Goal: Information Seeking & Learning: Learn about a topic

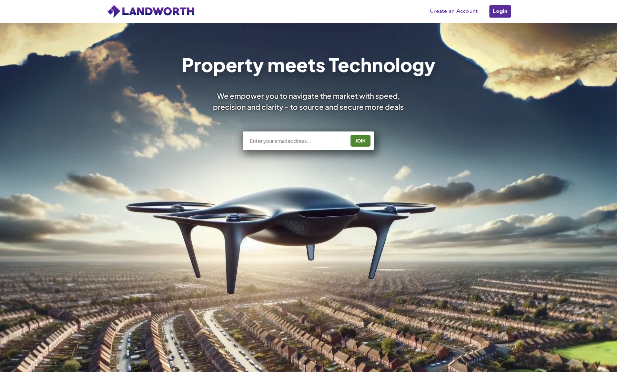
click at [500, 10] on link "Login" at bounding box center [500, 11] width 23 height 14
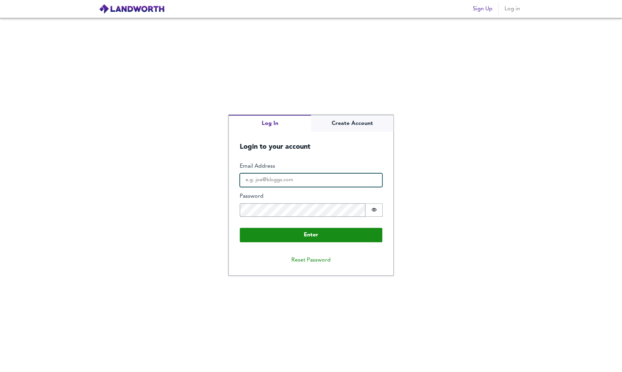
click at [273, 182] on input "Email Address" at bounding box center [311, 180] width 143 height 14
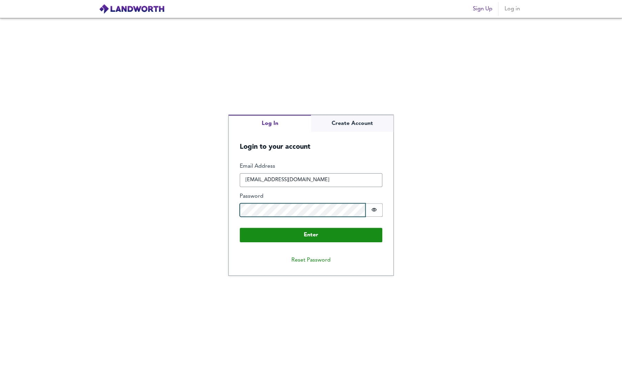
click at [240, 227] on button "Enter" at bounding box center [311, 234] width 143 height 14
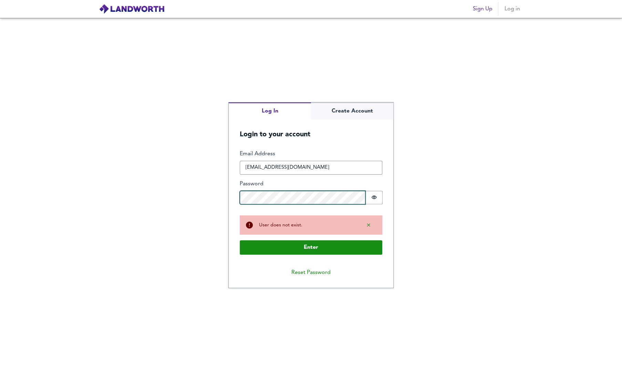
click at [240, 240] on button "Enter" at bounding box center [311, 247] width 143 height 14
click at [237, 212] on form "Enter Email Address lukemason1992@googlemail.com Password Password is hidden Bu…" at bounding box center [311, 202] width 165 height 126
click at [240, 240] on button "Enter" at bounding box center [311, 247] width 143 height 14
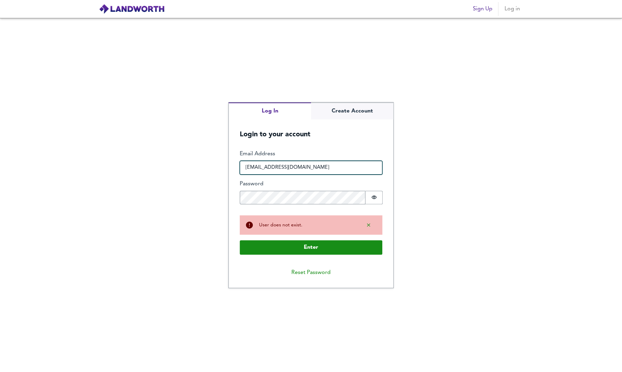
click at [298, 170] on input "lukemason1992@googlemail.com" at bounding box center [311, 168] width 143 height 14
type input "lukemason1992@gmail.com"
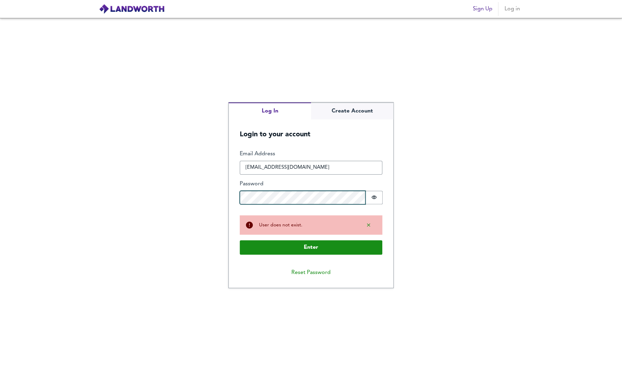
click at [204, 201] on div "Log In Create Account Login to your account Enter Email Address lukemason1992@g…" at bounding box center [311, 195] width 622 height 354
click at [240, 240] on button "Enter" at bounding box center [311, 247] width 143 height 14
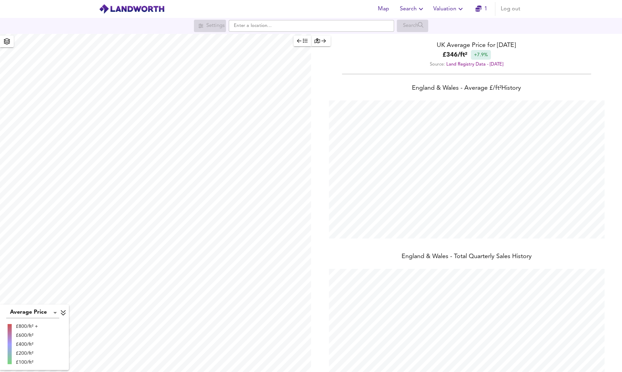
scroll to position [371, 622]
click at [424, 11] on icon "button" at bounding box center [421, 9] width 8 height 8
click at [418, 37] on li "Search History" at bounding box center [413, 37] width 68 height 12
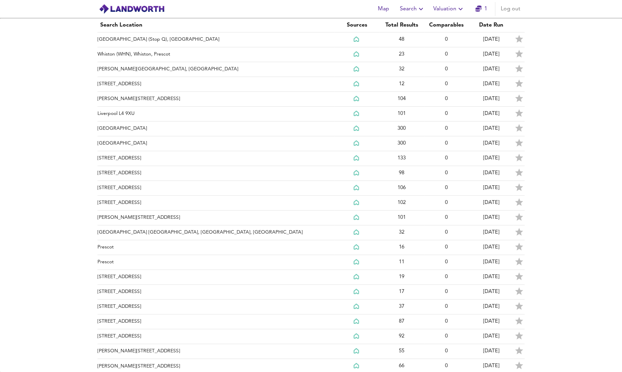
click at [422, 9] on icon "button" at bounding box center [421, 9] width 8 height 8
click at [411, 25] on li "New Search" at bounding box center [413, 25] width 68 height 12
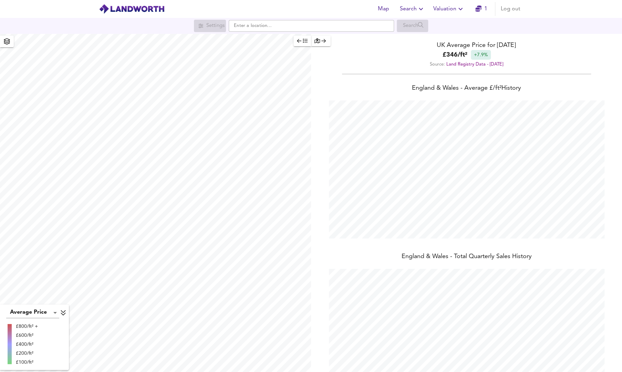
scroll to position [371, 622]
click at [299, 41] on icon "button" at bounding box center [299, 41] width 4 height 4
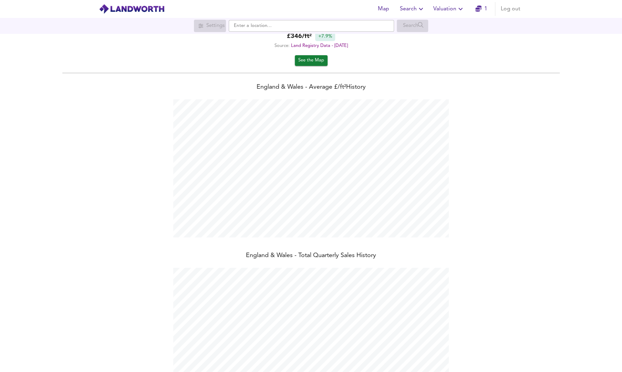
scroll to position [0, 0]
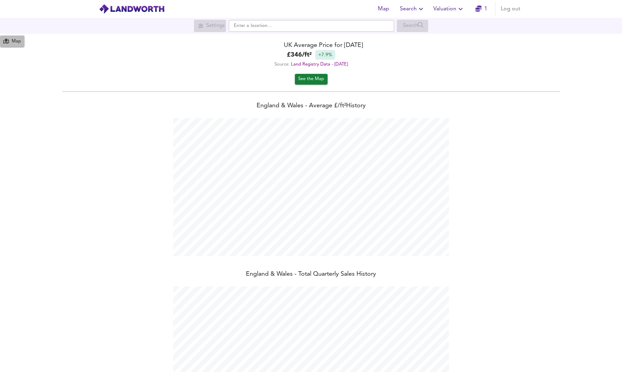
click at [14, 40] on div "Map" at bounding box center [16, 42] width 9 height 8
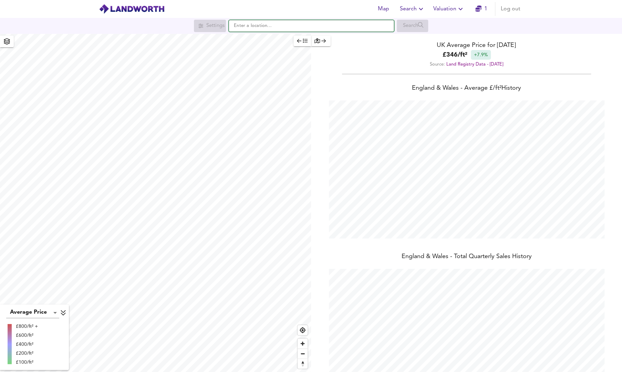
click at [267, 29] on input "text" at bounding box center [311, 26] width 165 height 12
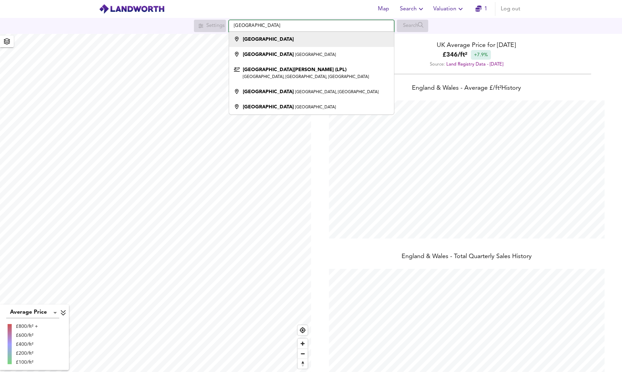
type input "[GEOGRAPHIC_DATA]"
click at [259, 39] on strong "[GEOGRAPHIC_DATA]" at bounding box center [268, 39] width 51 height 5
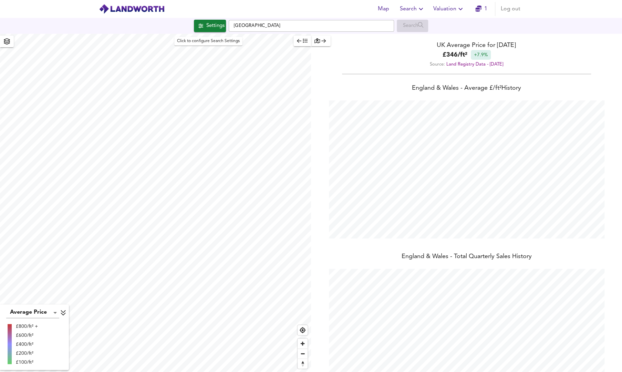
scroll to position [371, 622]
checkbox input "false"
checkbox input "true"
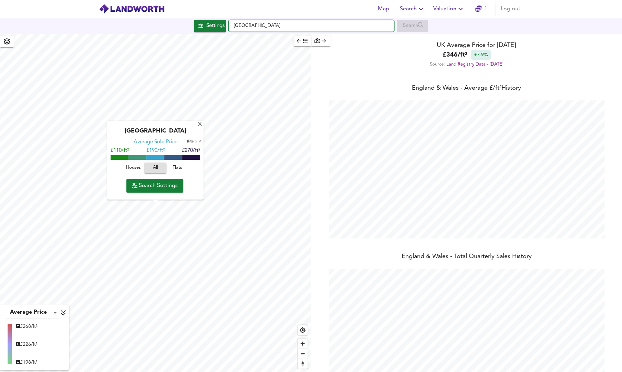
drag, startPoint x: 254, startPoint y: 26, endPoint x: 231, endPoint y: 26, distance: 22.4
click at [231, 26] on input "[GEOGRAPHIC_DATA]" at bounding box center [311, 26] width 165 height 12
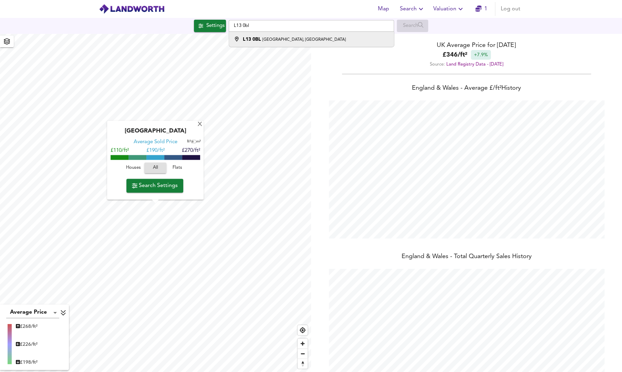
click at [264, 41] on small "[GEOGRAPHIC_DATA], [GEOGRAPHIC_DATA]" at bounding box center [304, 40] width 83 height 4
type input "[STREET_ADDRESS]"
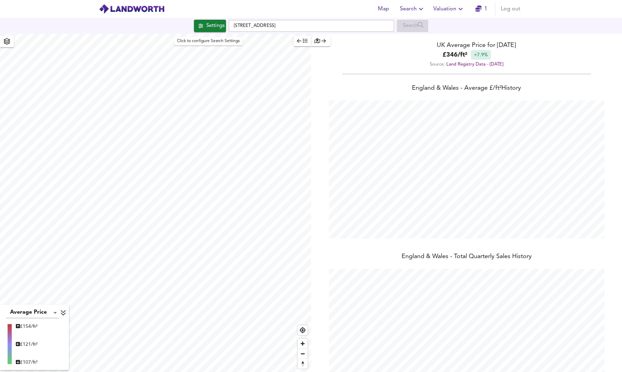
click at [213, 28] on div "Settings" at bounding box center [215, 25] width 18 height 9
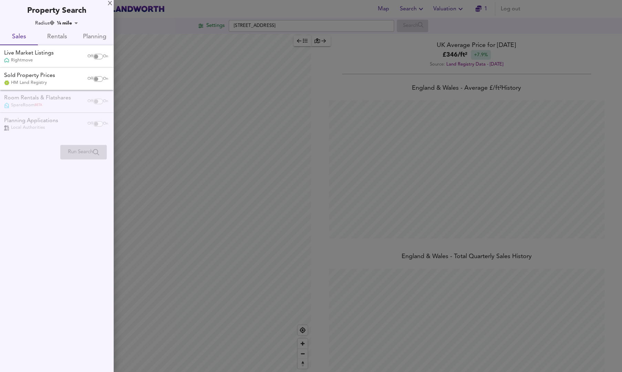
click at [69, 22] on body "Map Search Valuation 1 Log out Settings [GEOGRAPHIC_DATA] 0BL Search Average Pr…" at bounding box center [311, 186] width 622 height 372
click at [72, 90] on li "3 miles" at bounding box center [71, 90] width 30 height 11
type input "4827"
click at [94, 55] on input "checkbox" at bounding box center [96, 57] width 17 height 6
checkbox input "true"
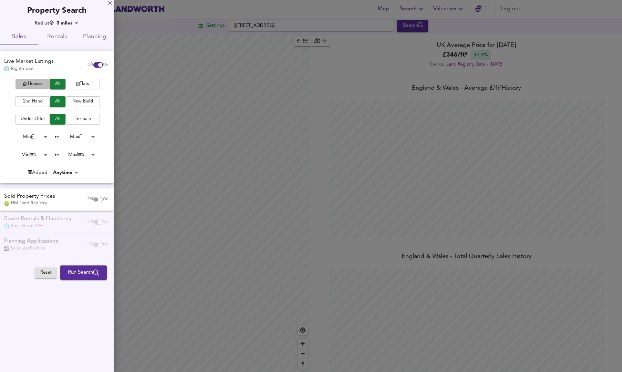
click at [43, 83] on span "Houses" at bounding box center [33, 84] width 28 height 8
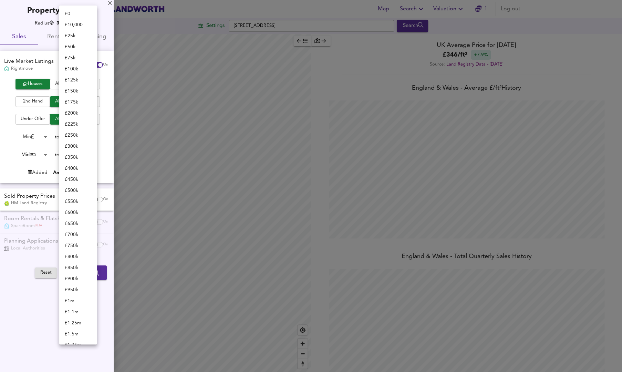
click at [91, 138] on body "Map Search Valuation 1 Log out Settings [GEOGRAPHIC_DATA] 0BL Search Average Pr…" at bounding box center [311, 186] width 622 height 372
click at [73, 103] on li "£ 175k" at bounding box center [78, 102] width 38 height 11
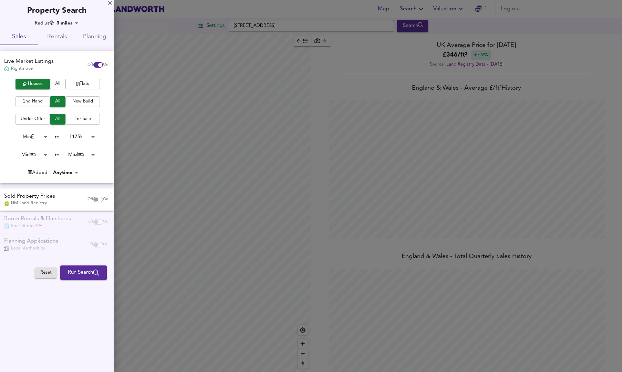
click at [79, 139] on body "Map Search Valuation 1 Log out Settings [GEOGRAPHIC_DATA] 0BL Search Average Pr…" at bounding box center [311, 186] width 622 height 372
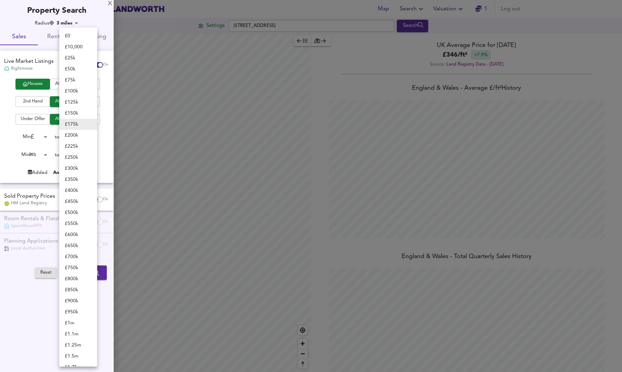
click at [73, 135] on li "£ 200k" at bounding box center [78, 135] width 38 height 11
type input "200000"
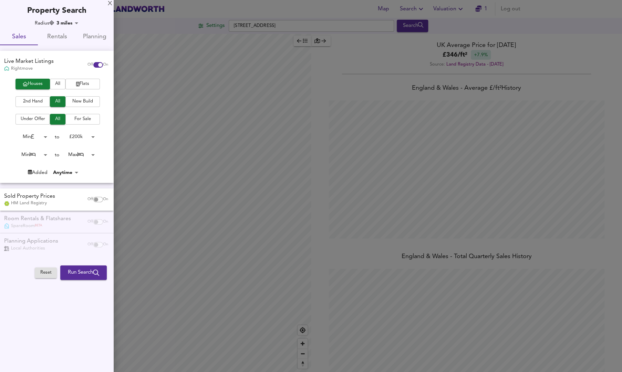
click at [45, 155] on body "Map Search Valuation 1 Log out Settings [GEOGRAPHIC_DATA] 0BL Search Average Pr…" at bounding box center [311, 186] width 622 height 372
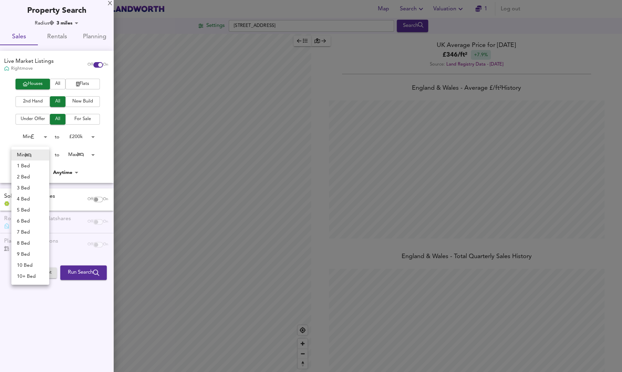
click at [29, 187] on li "3 Bed" at bounding box center [30, 187] width 38 height 11
type input "3"
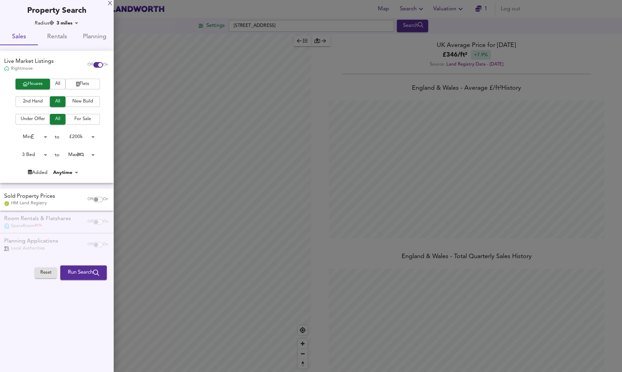
click at [73, 22] on body "Map Search Valuation 1 Log out Settings [GEOGRAPHIC_DATA] 0BL Search Average Pr…" at bounding box center [311, 186] width 622 height 372
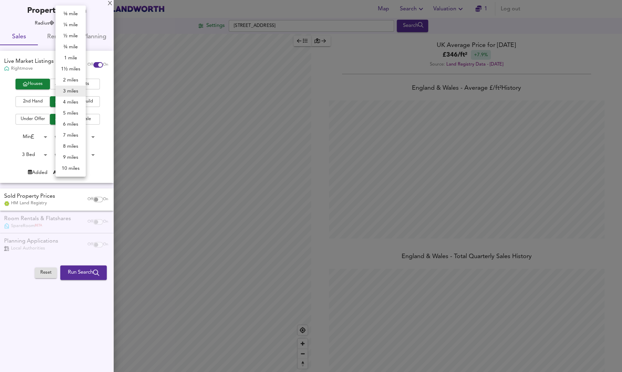
click at [72, 101] on li "4 miles" at bounding box center [70, 102] width 30 height 11
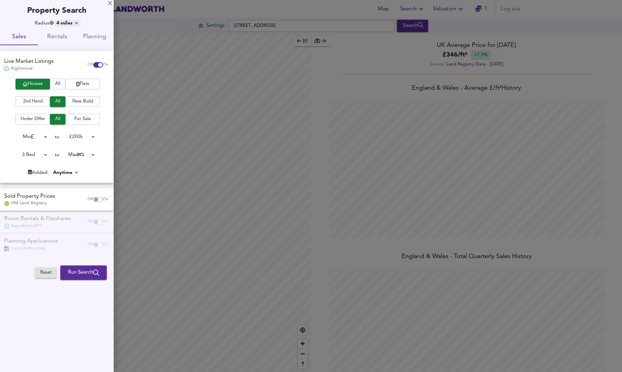
type input "6436"
click at [298, 27] on div at bounding box center [311, 186] width 622 height 372
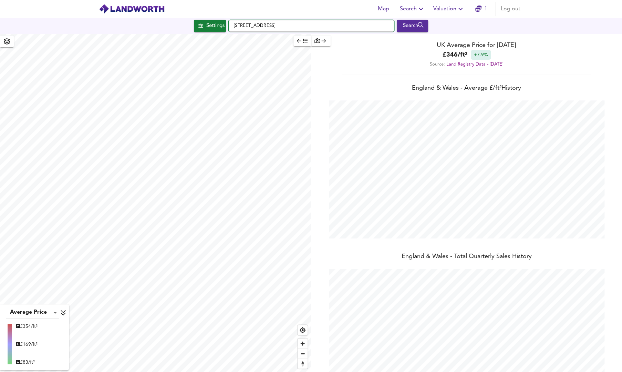
scroll to position [371, 622]
drag, startPoint x: 312, startPoint y: 25, endPoint x: 195, endPoint y: 26, distance: 116.5
click at [195, 26] on div "[STREET_ADDRESS] Search" at bounding box center [311, 26] width 622 height 12
click at [267, 38] on small "[GEOGRAPHIC_DATA]" at bounding box center [280, 40] width 41 height 4
type input "[STREET_ADDRESS]"
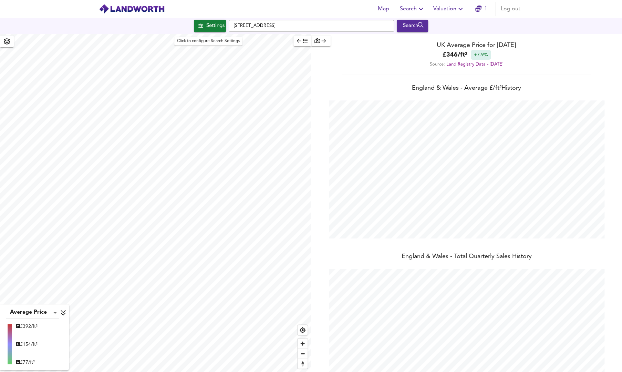
click at [210, 29] on div "Settings" at bounding box center [215, 25] width 18 height 9
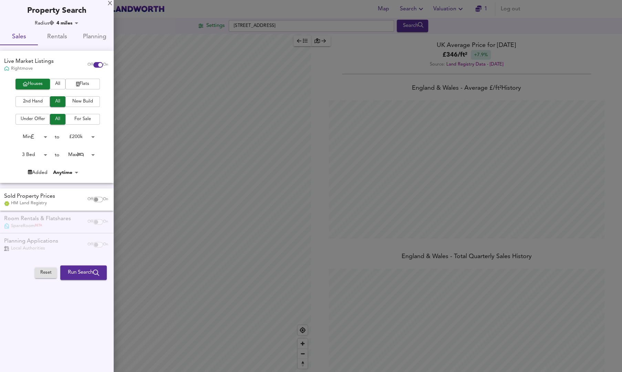
click at [72, 23] on body "Map Search Valuation 1 Log out Settings [GEOGRAPHIC_DATA] Search Average Price …" at bounding box center [311, 186] width 622 height 372
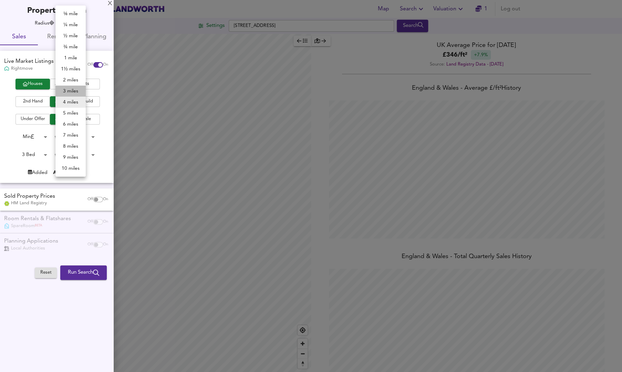
click at [68, 91] on li "3 miles" at bounding box center [70, 90] width 30 height 11
type input "4827"
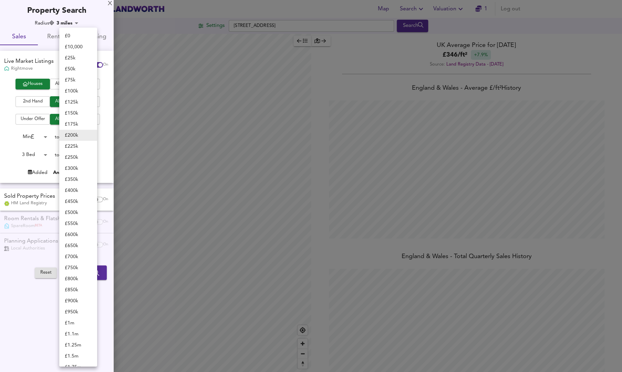
click at [74, 135] on body "Map Search Valuation 1 Log out Settings [GEOGRAPHIC_DATA] Search Average Price …" at bounding box center [311, 186] width 622 height 372
click at [80, 126] on li "£ 175k" at bounding box center [78, 124] width 38 height 11
type input "175000"
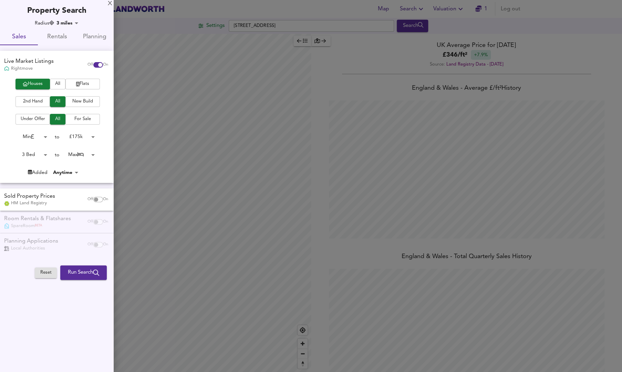
click at [39, 139] on body "Map Search Valuation 1 Log out Settings [GEOGRAPHIC_DATA] Search Average Price …" at bounding box center [311, 186] width 622 height 372
click at [32, 203] on li "£ 125k" at bounding box center [30, 202] width 38 height 11
type input "125000"
click at [80, 271] on span "Run Search" at bounding box center [83, 272] width 31 height 9
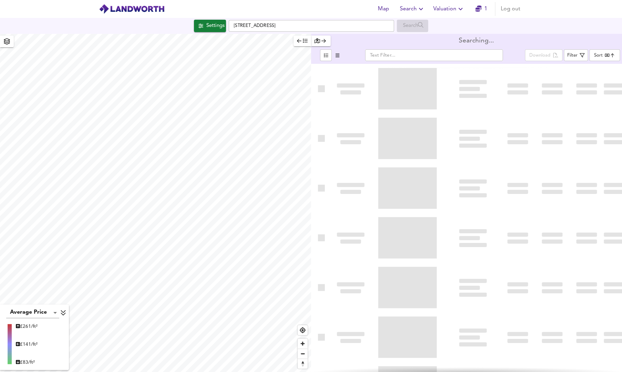
type input "bestdeal"
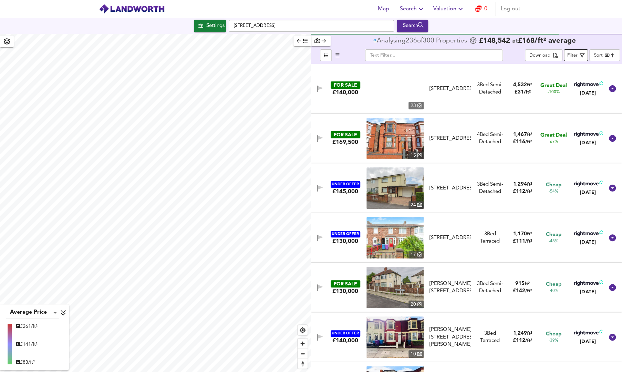
click at [579, 59] on span "Filter" at bounding box center [576, 55] width 17 height 9
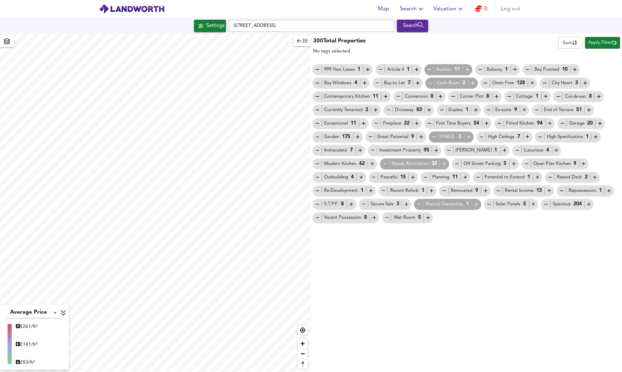
click at [605, 42] on span "Apply Filter" at bounding box center [603, 43] width 28 height 8
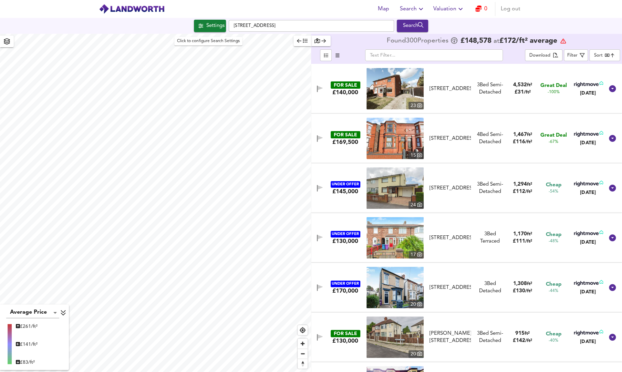
click at [206, 29] on div "Settings" at bounding box center [215, 25] width 18 height 9
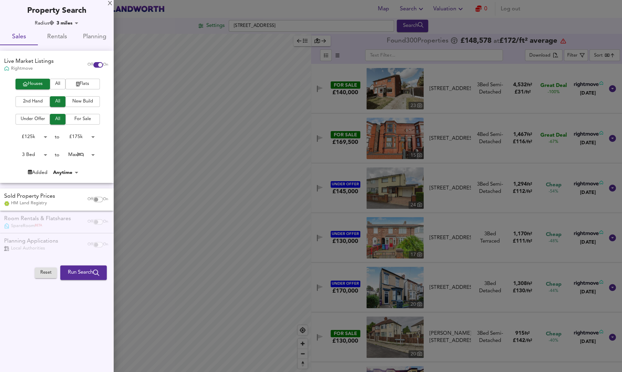
click at [82, 120] on span "For Sale" at bounding box center [83, 119] width 28 height 8
click at [86, 272] on span "Run Search" at bounding box center [83, 272] width 31 height 9
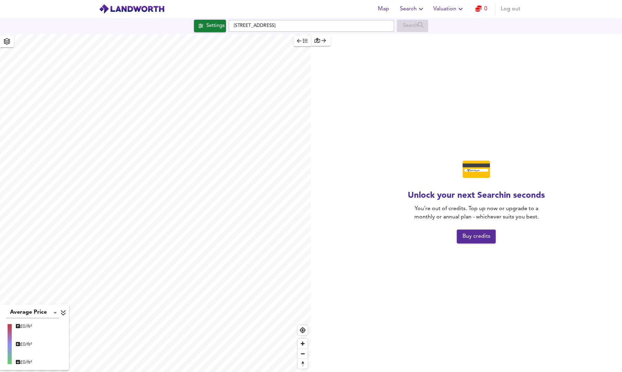
click at [420, 11] on icon "button" at bounding box center [421, 9] width 8 height 8
click at [414, 37] on li "Search History" at bounding box center [413, 37] width 68 height 12
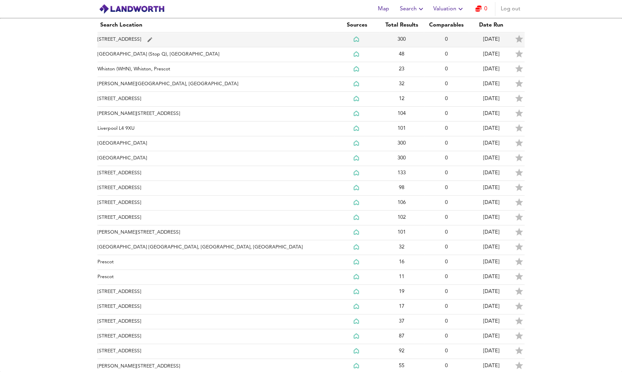
click at [156, 42] on td "[STREET_ADDRESS]" at bounding box center [216, 39] width 237 height 15
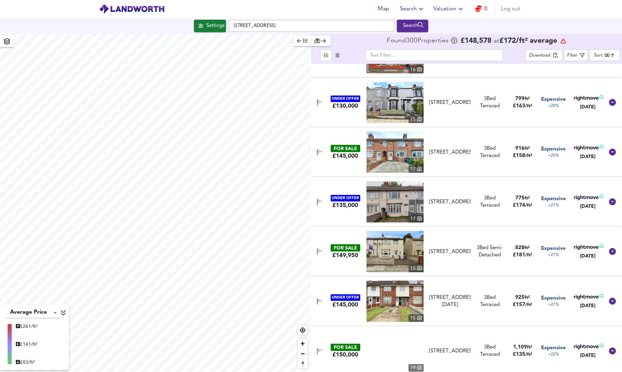
scroll to position [4274, 0]
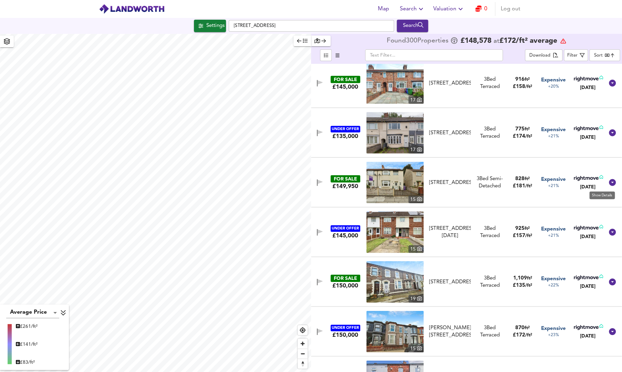
click at [610, 183] on icon at bounding box center [612, 182] width 7 height 7
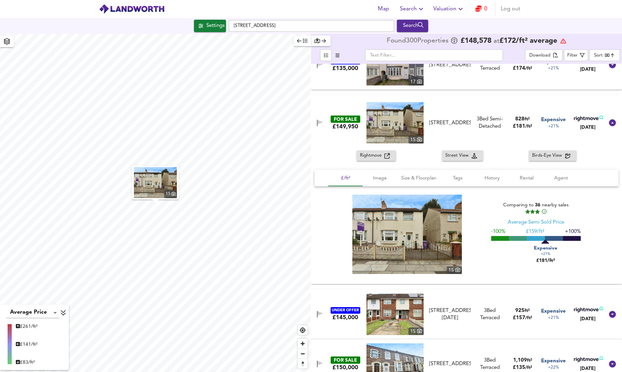
scroll to position [4343, 0]
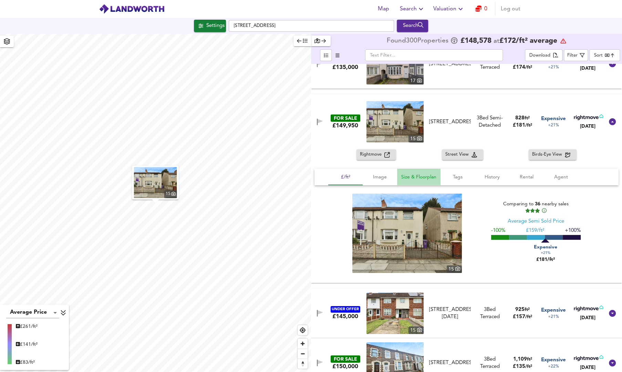
click at [426, 174] on span "Size & Floorplan" at bounding box center [419, 177] width 35 height 9
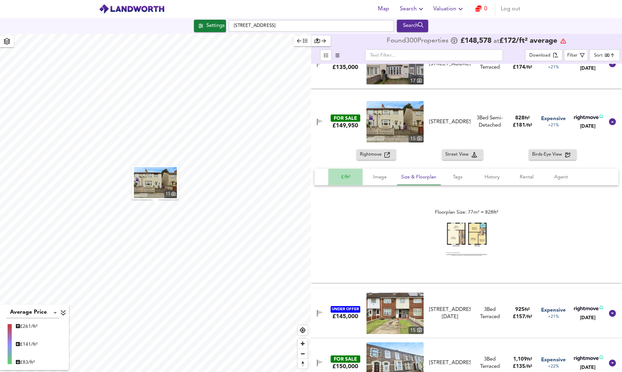
click at [346, 177] on span "£/ft²" at bounding box center [346, 177] width 26 height 9
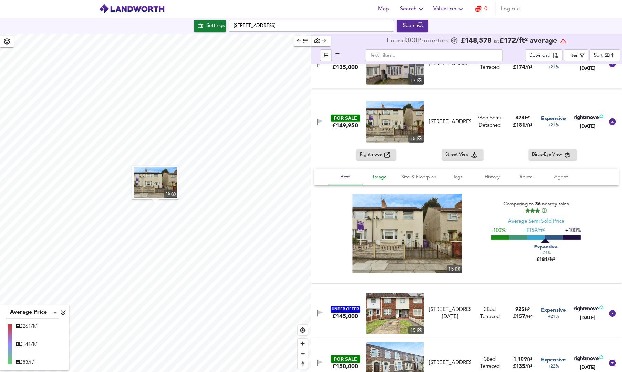
click at [380, 180] on span "Image" at bounding box center [380, 177] width 26 height 9
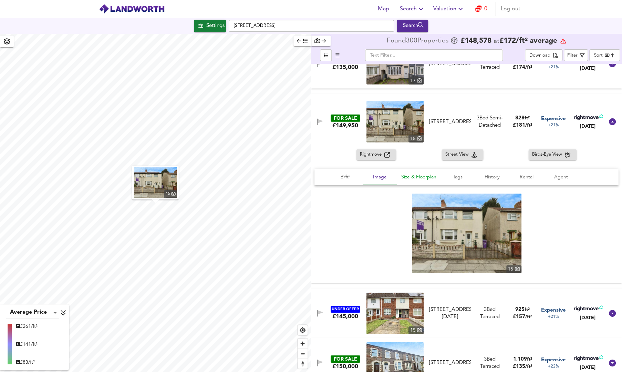
click at [419, 177] on span "Size & Floorplan" at bounding box center [419, 177] width 35 height 9
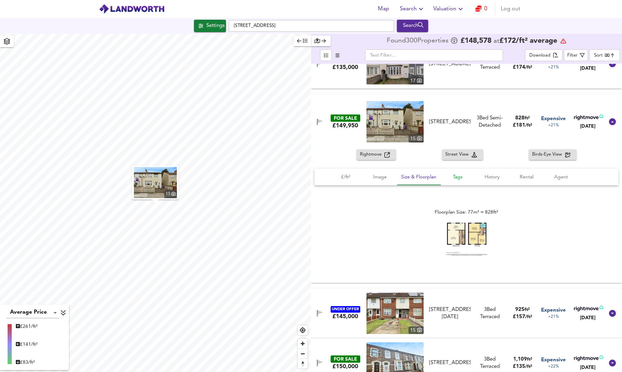
click at [454, 178] on span "Tags" at bounding box center [458, 177] width 26 height 9
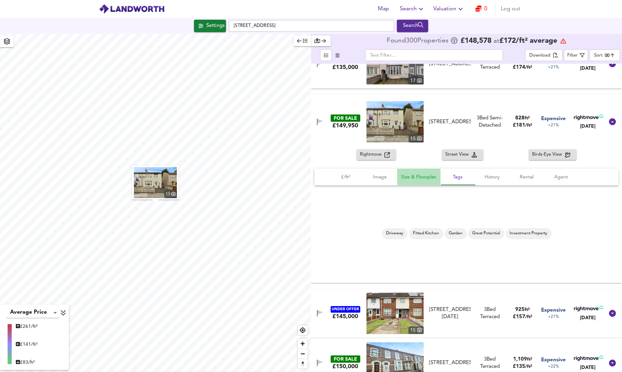
click at [420, 178] on span "Size & Floorplan" at bounding box center [419, 177] width 35 height 9
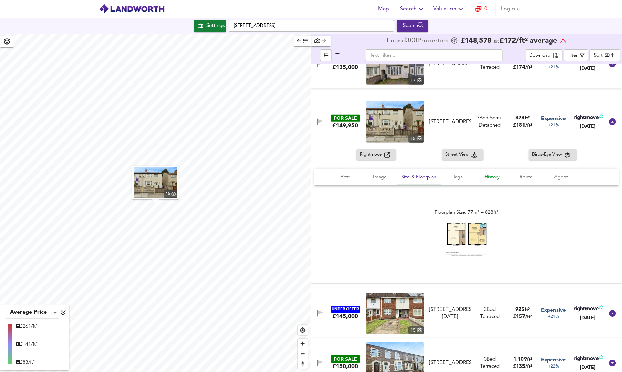
click at [494, 176] on span "History" at bounding box center [492, 177] width 26 height 9
click at [527, 174] on span "Rental" at bounding box center [527, 177] width 26 height 9
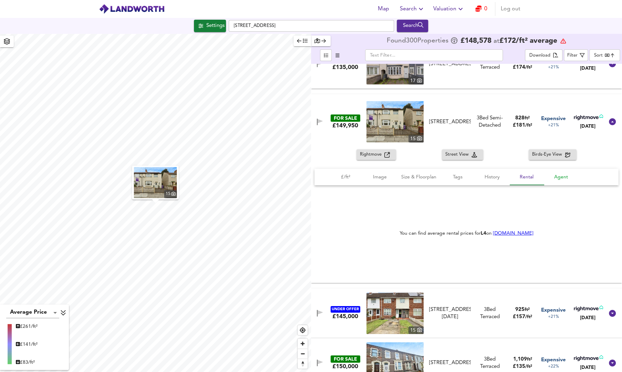
click at [555, 176] on span "Agent" at bounding box center [561, 177] width 26 height 9
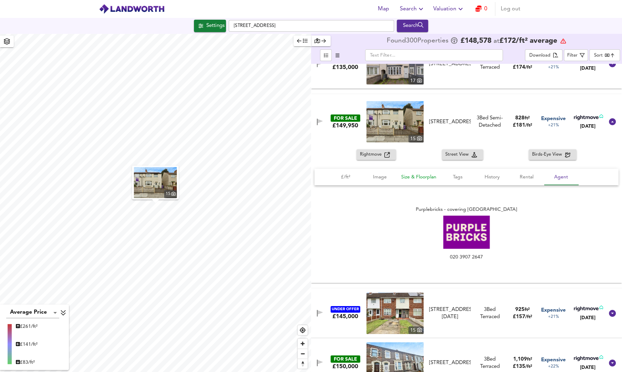
click at [398, 181] on button "Size & Floorplan" at bounding box center [418, 177] width 43 height 17
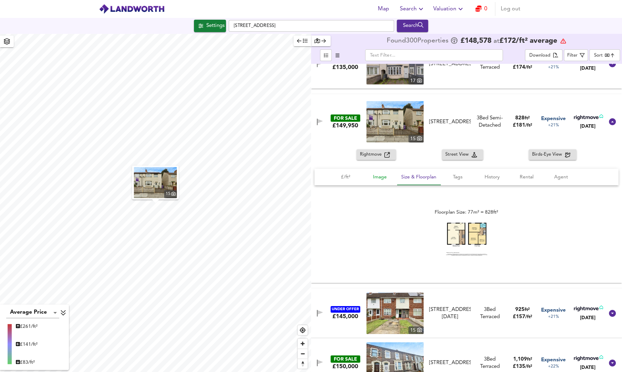
click at [380, 180] on span "Image" at bounding box center [380, 177] width 26 height 9
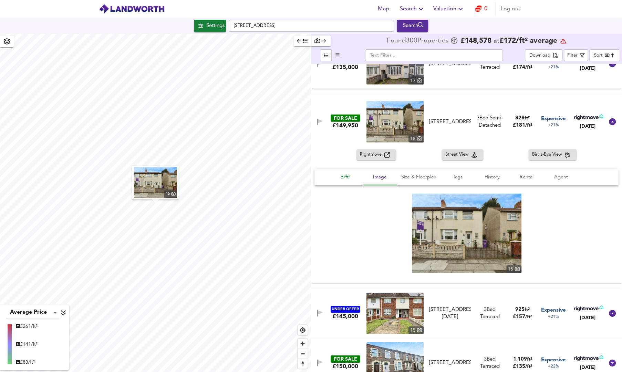
click at [345, 178] on span "£/ft²" at bounding box center [346, 177] width 26 height 9
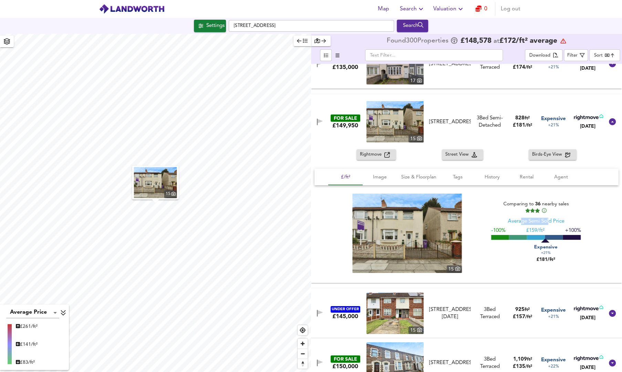
drag, startPoint x: 518, startPoint y: 221, endPoint x: 546, endPoint y: 225, distance: 27.9
click at [546, 225] on div "Average Semi Sold Price" at bounding box center [536, 220] width 57 height 7
click at [553, 223] on div "Average Semi Sold Price" at bounding box center [536, 220] width 57 height 7
click at [532, 237] on span at bounding box center [536, 237] width 18 height 5
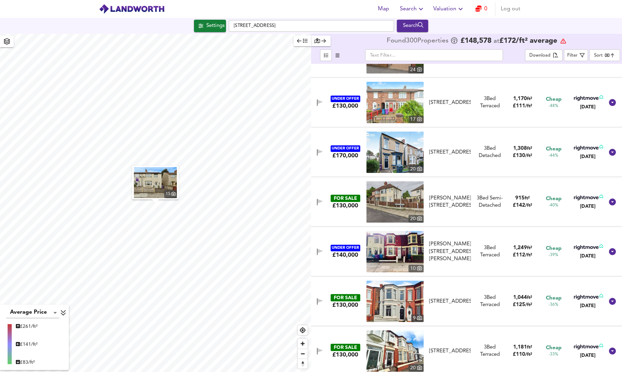
scroll to position [0, 0]
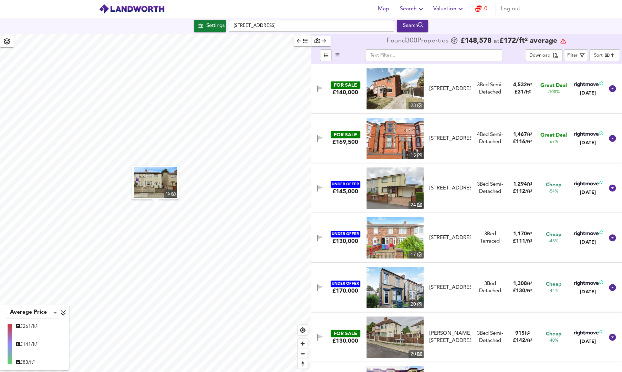
click at [600, 55] on body "Map Search Valuation 0 Log out Settings [GEOGRAPHIC_DATA] Search 15 Average Pri…" at bounding box center [311, 186] width 622 height 372
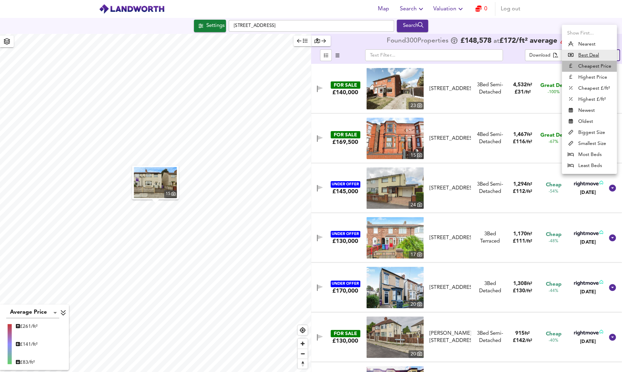
click at [588, 67] on li "Cheapest Price" at bounding box center [589, 66] width 55 height 11
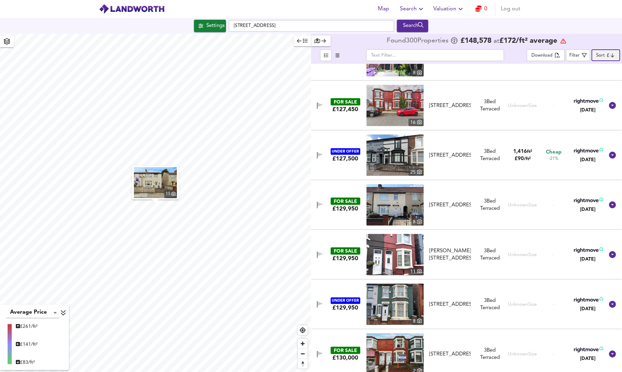
scroll to position [793, 0]
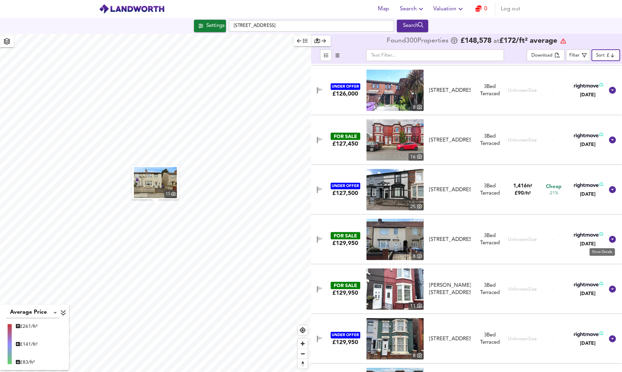
click at [611, 240] on icon at bounding box center [612, 238] width 7 height 7
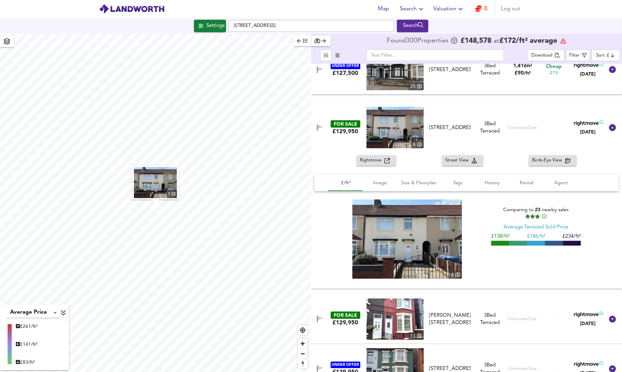
scroll to position [931, 0]
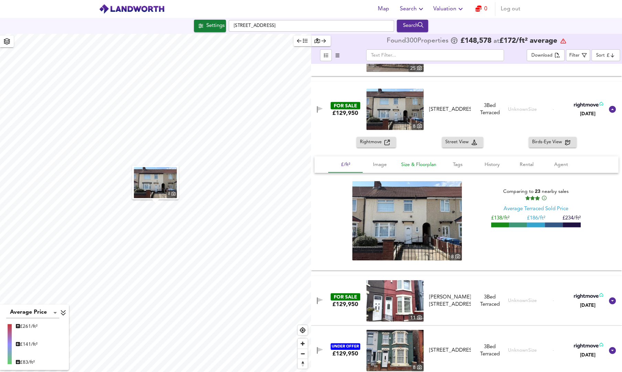
click at [421, 163] on span "Size & Floorplan" at bounding box center [419, 164] width 35 height 9
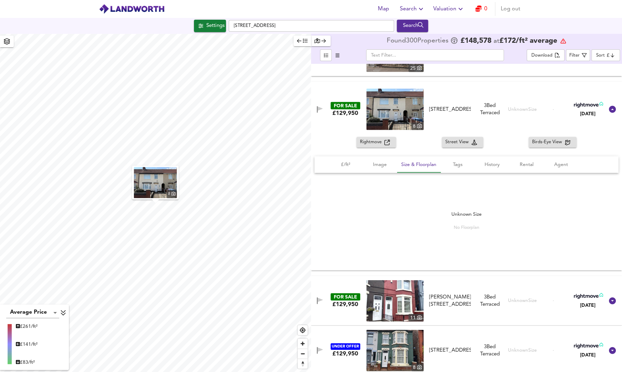
click at [465, 226] on span "No Floorplan" at bounding box center [467, 227] width 30 height 6
click at [464, 212] on div "Unknown Size No Floorplan" at bounding box center [467, 221] width 30 height 20
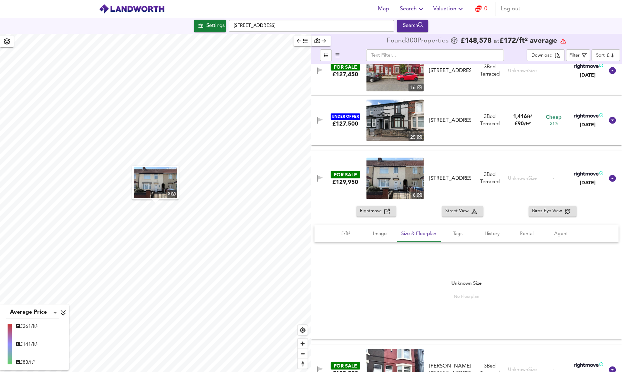
click at [609, 178] on icon at bounding box center [612, 178] width 7 height 7
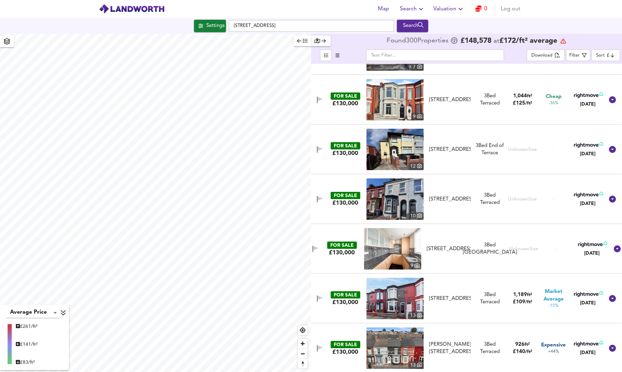
scroll to position [1448, 0]
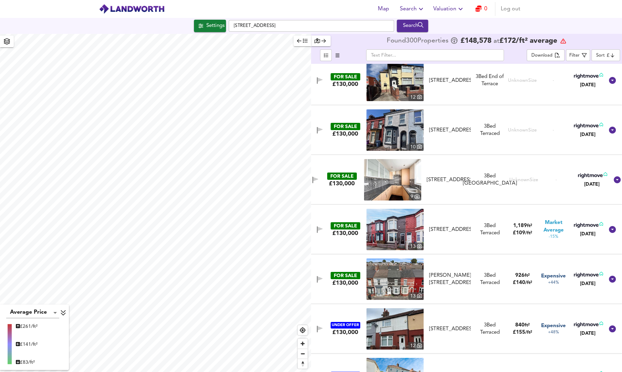
click at [613, 179] on icon at bounding box center [617, 179] width 8 height 8
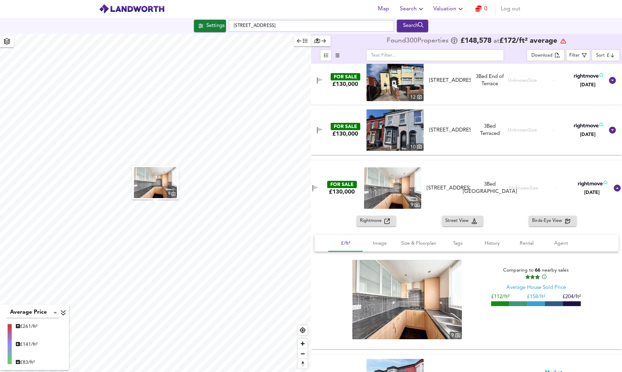
drag, startPoint x: 397, startPoint y: 270, endPoint x: 498, endPoint y: 316, distance: 111.2
click at [497, 316] on div "Comparing to 66 nearby sales Average House Sold Price £112/ft² £ 158/ft² £204/f…" at bounding box center [536, 299] width 90 height 79
click at [402, 242] on span "Size & Floorplan" at bounding box center [419, 243] width 35 height 9
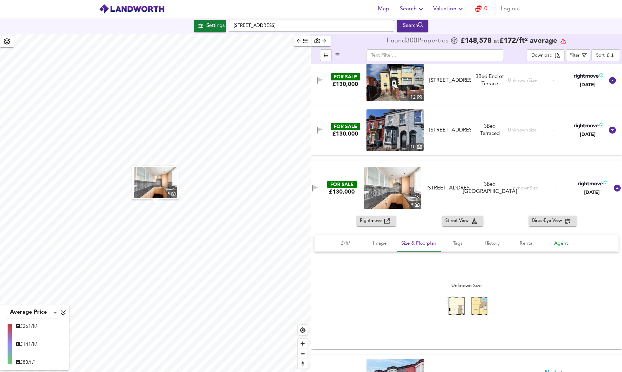
click at [554, 239] on span "Agent" at bounding box center [561, 243] width 26 height 9
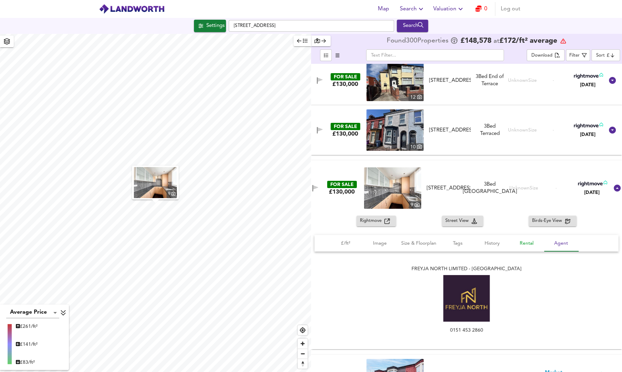
click at [531, 243] on span "Rental" at bounding box center [527, 243] width 26 height 9
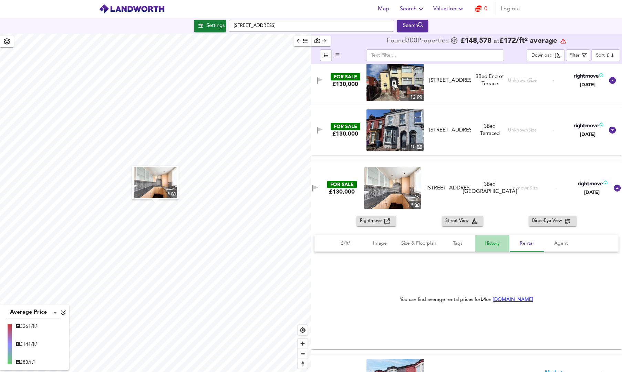
click at [496, 242] on span "History" at bounding box center [492, 243] width 26 height 9
click at [462, 242] on span "Tags" at bounding box center [458, 243] width 26 height 9
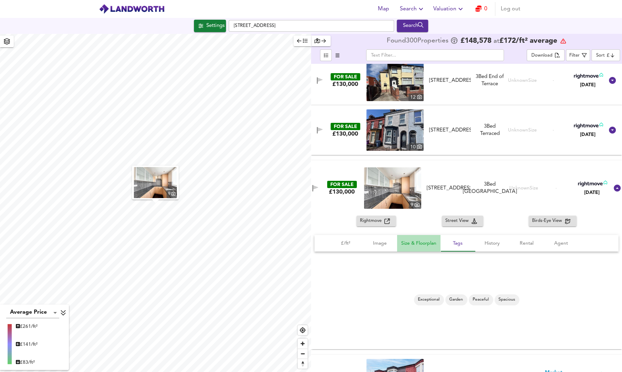
click at [412, 241] on span "Size & Floorplan" at bounding box center [419, 243] width 35 height 9
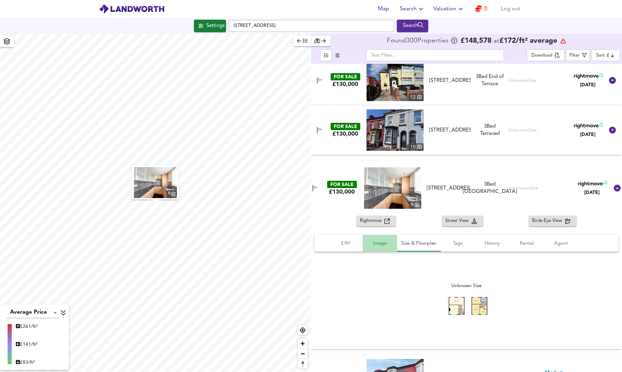
drag, startPoint x: 379, startPoint y: 241, endPoint x: 351, endPoint y: 246, distance: 28.5
click at [379, 241] on span "Image" at bounding box center [380, 243] width 26 height 9
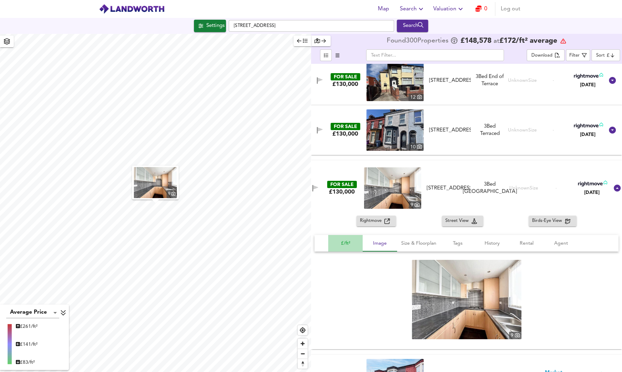
click at [346, 243] on span "£/ft²" at bounding box center [346, 243] width 26 height 9
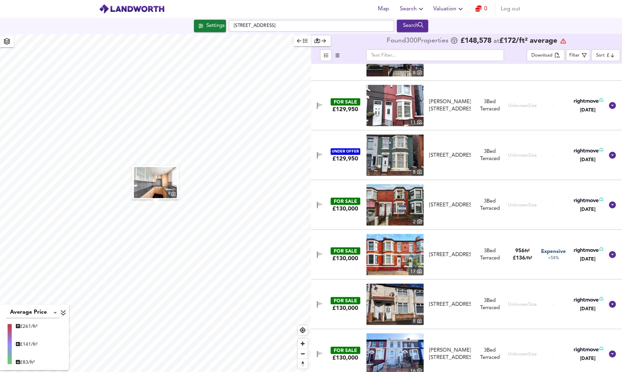
scroll to position [965, 0]
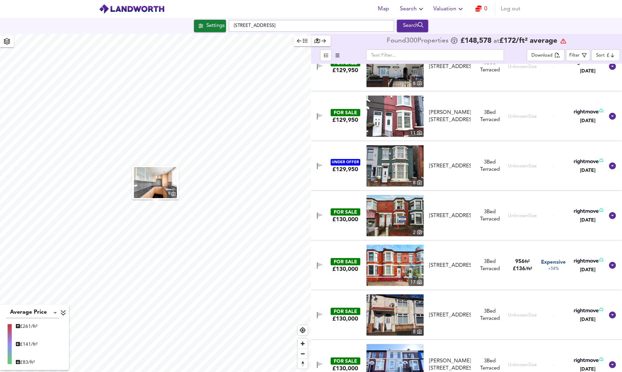
click at [607, 51] on body "Map Search Valuation 0 Log out Settings [GEOGRAPHIC_DATA] Search 9 Average Pric…" at bounding box center [311, 186] width 622 height 372
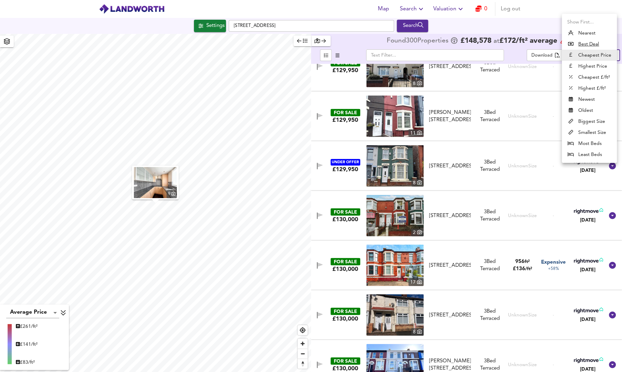
click at [590, 44] on u "Best Deal" at bounding box center [589, 44] width 21 height 7
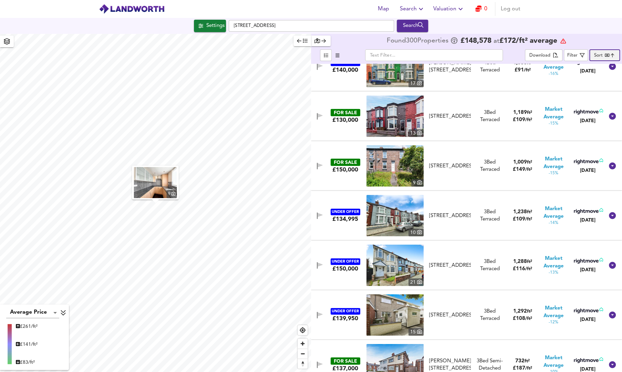
type input "bestdeal"
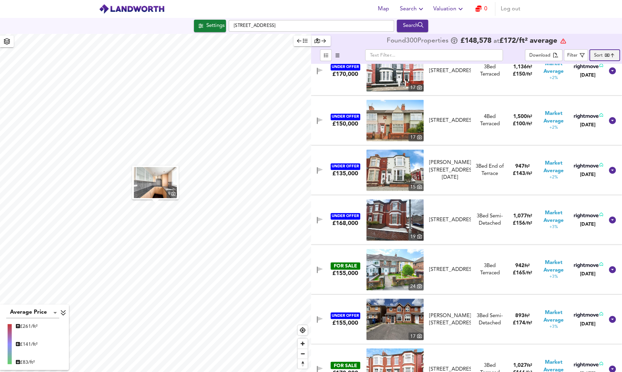
scroll to position [1930, 0]
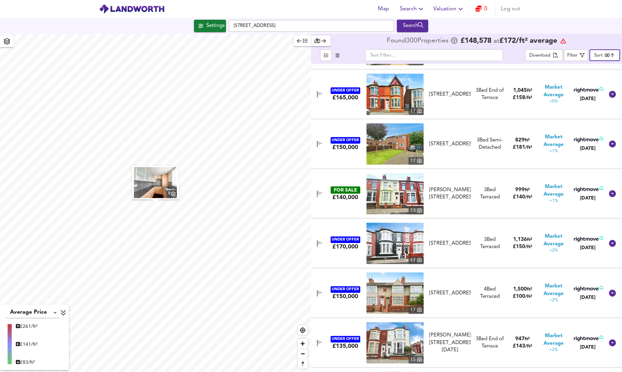
click at [424, 9] on icon "button" at bounding box center [421, 9] width 8 height 8
click at [420, 35] on li "Search History" at bounding box center [413, 37] width 68 height 12
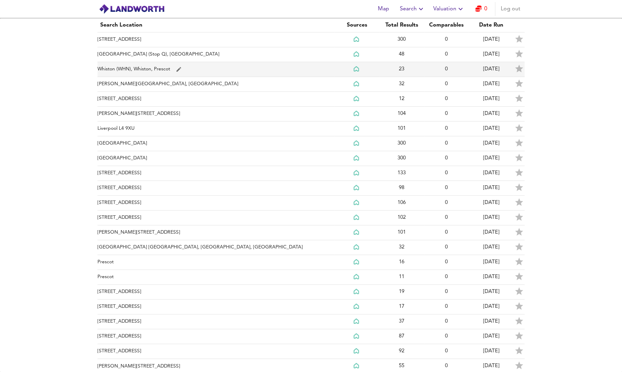
click at [113, 70] on td "Whiston (WHN), Whiston, Prescot" at bounding box center [216, 69] width 237 height 15
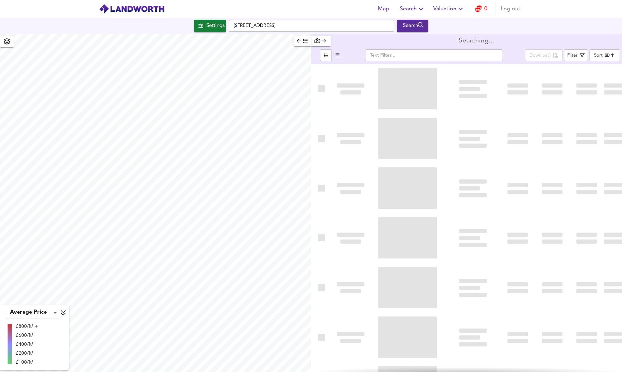
type input "bestdeal"
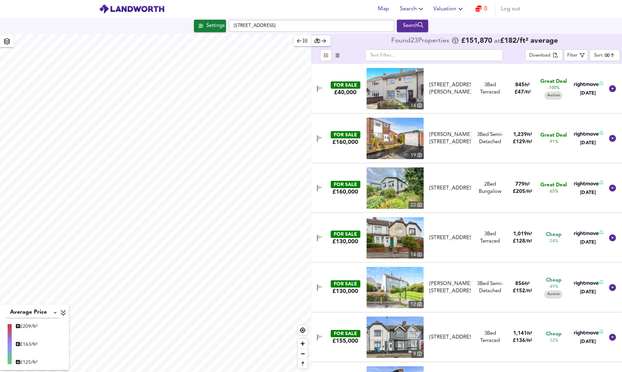
checkbox input "false"
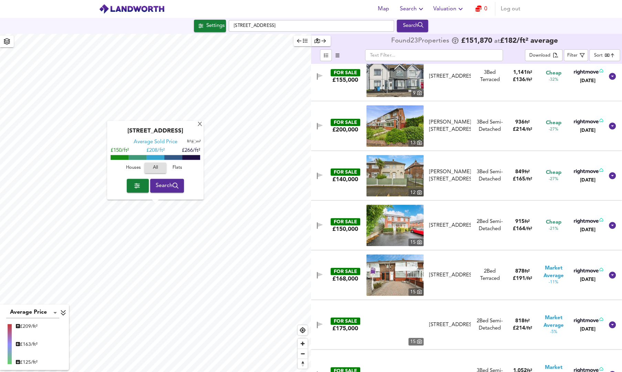
scroll to position [276, 0]
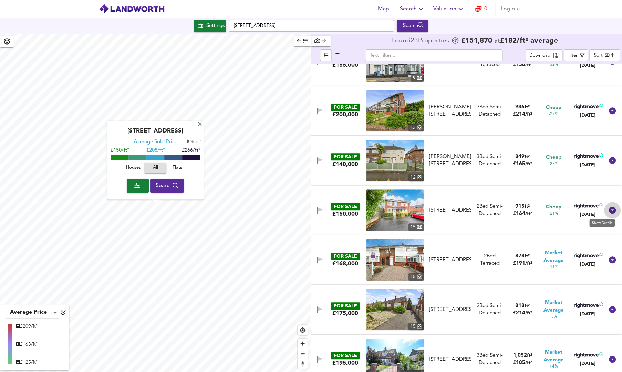
click at [609, 211] on icon at bounding box center [612, 209] width 7 height 7
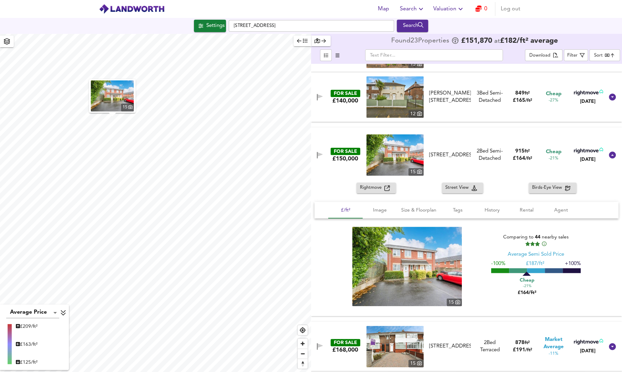
scroll to position [345, 0]
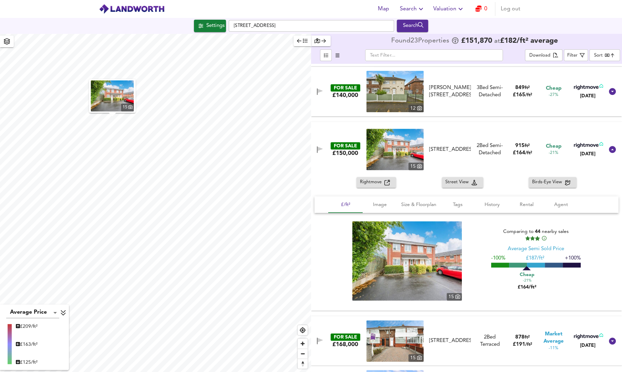
click at [542, 265] on span at bounding box center [536, 264] width 18 height 5
click at [535, 266] on div "Cheap -21% £164/ft²" at bounding box center [540, 278] width 34 height 24
click at [510, 9] on span "Log out" at bounding box center [511, 9] width 20 height 10
